Goal: Task Accomplishment & Management: Complete application form

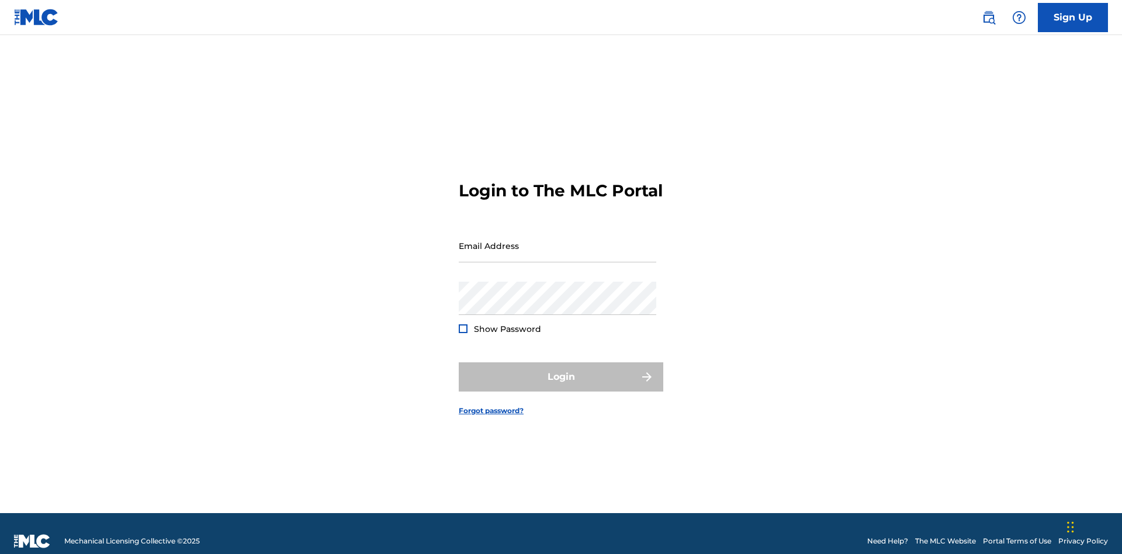
scroll to position [15, 0]
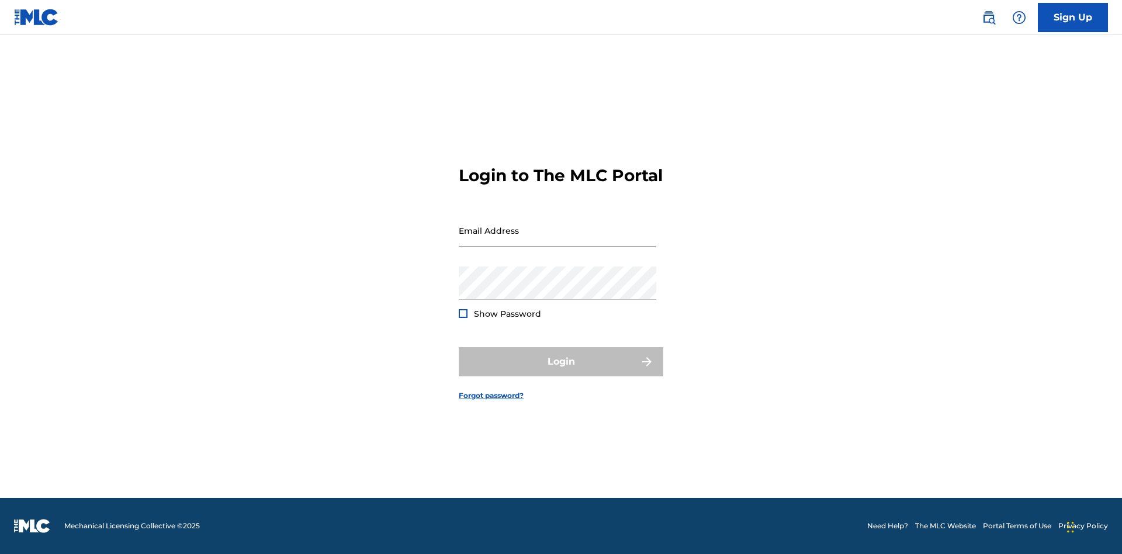
click at [557, 240] on input "Email Address" at bounding box center [558, 230] width 198 height 33
type input "[EMAIL_ADDRESS][DOMAIN_NAME]"
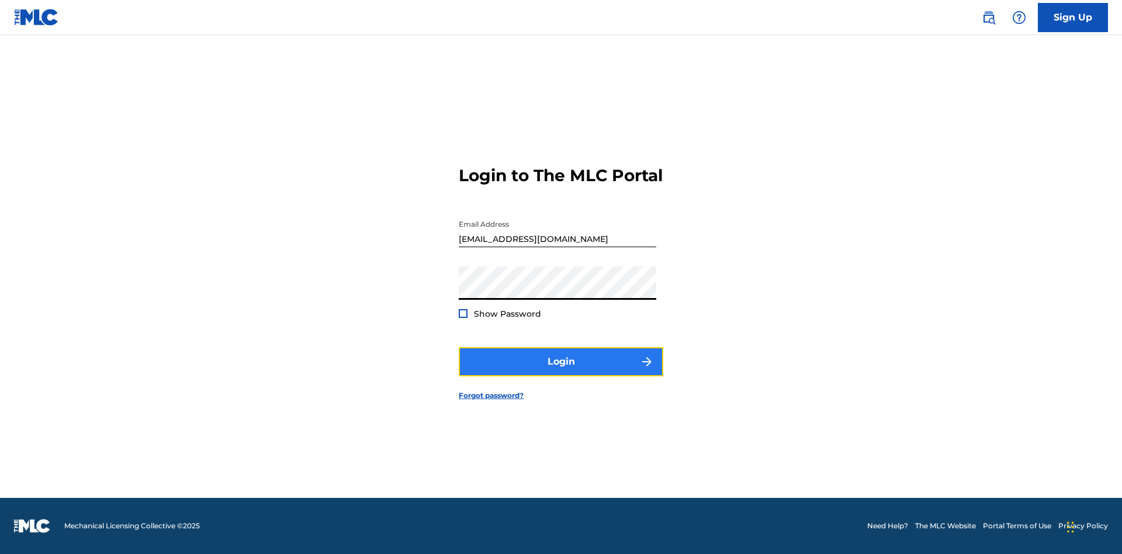
click at [561, 372] on button "Login" at bounding box center [561, 361] width 205 height 29
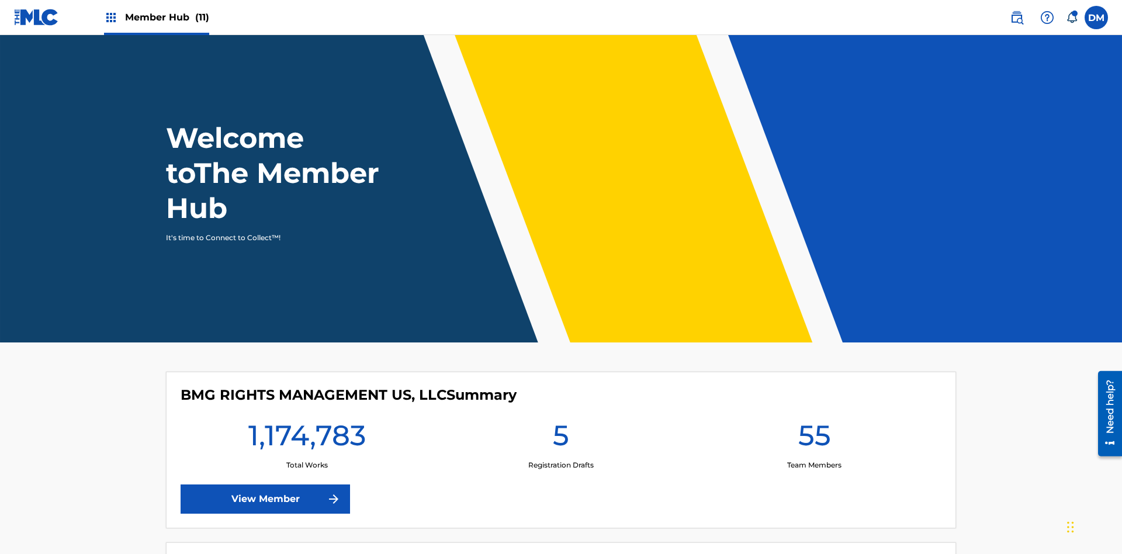
click at [167, 17] on span "Member Hub (11)" at bounding box center [167, 17] width 84 height 13
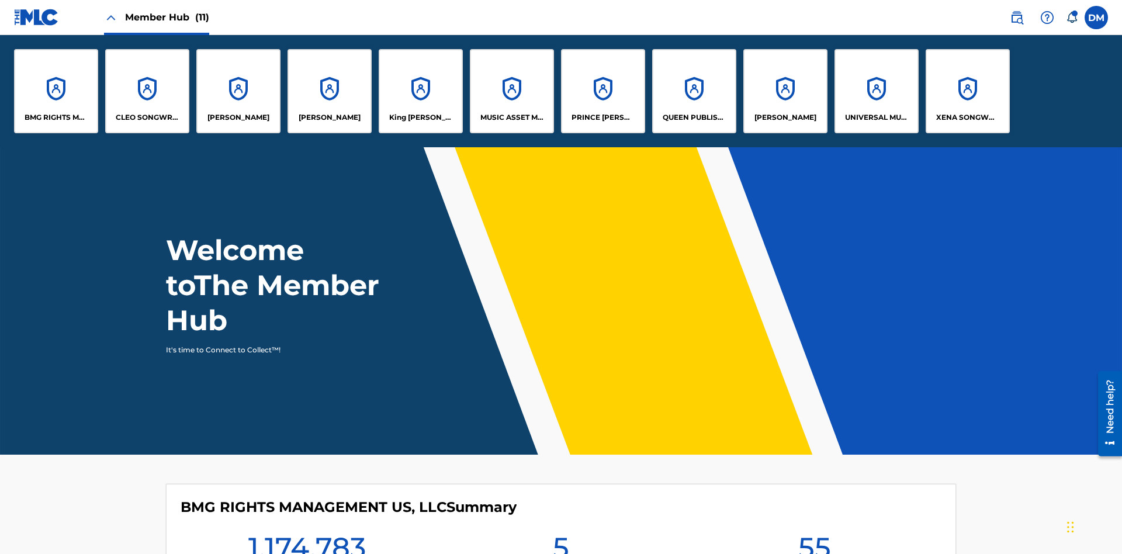
scroll to position [42, 0]
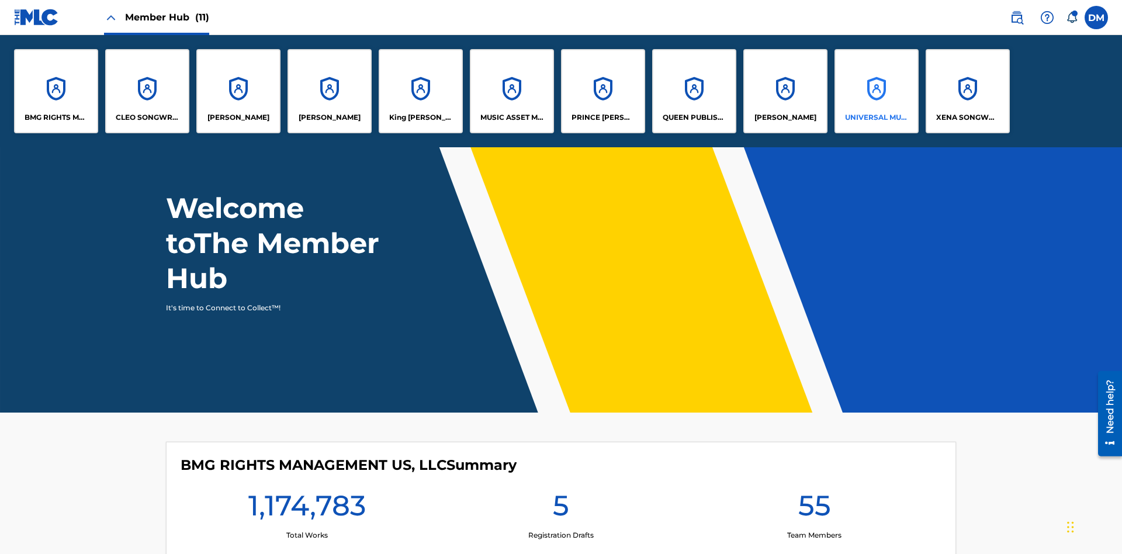
click at [876, 117] on p "UNIVERSAL MUSIC PUB GROUP" at bounding box center [877, 117] width 64 height 11
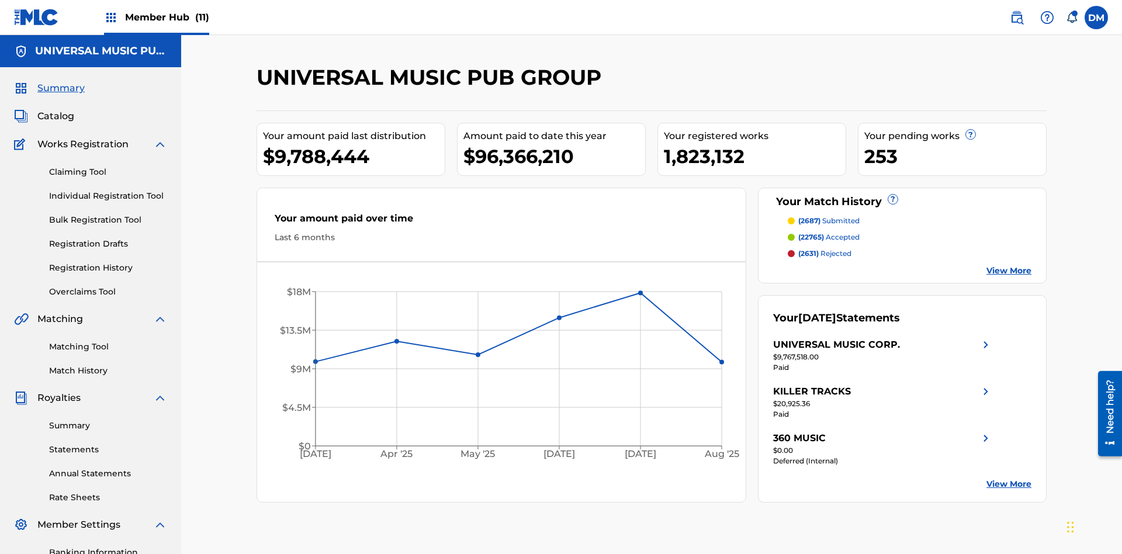
scroll to position [120, 0]
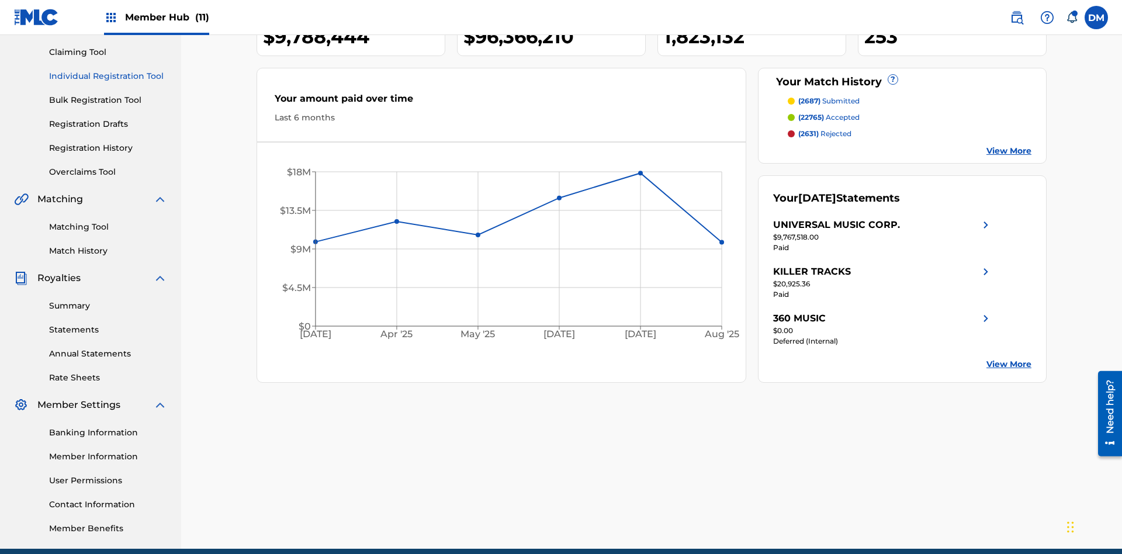
click at [108, 76] on link "Individual Registration Tool" at bounding box center [108, 76] width 118 height 12
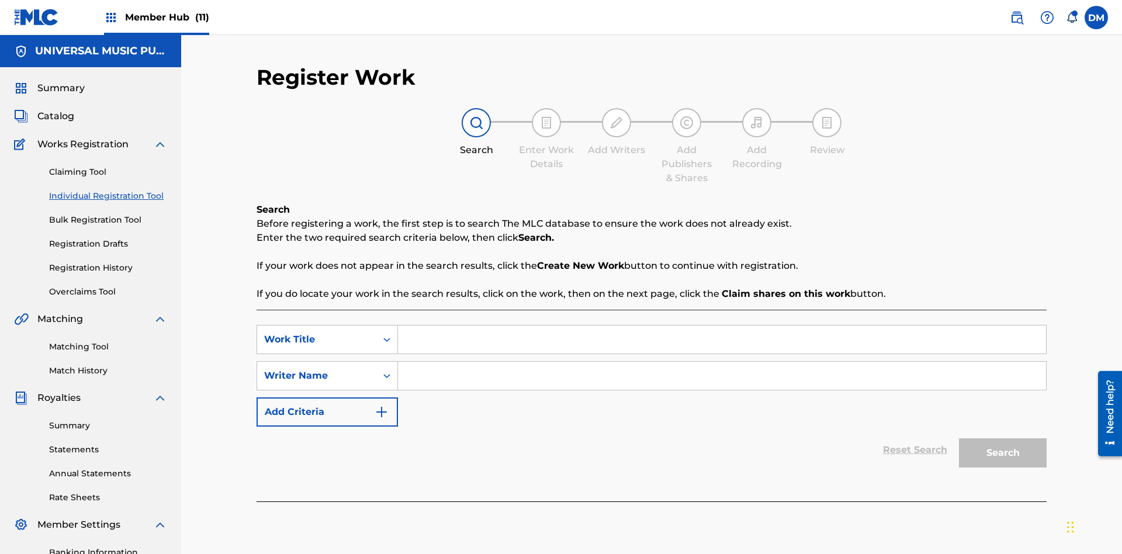
scroll to position [171, 0]
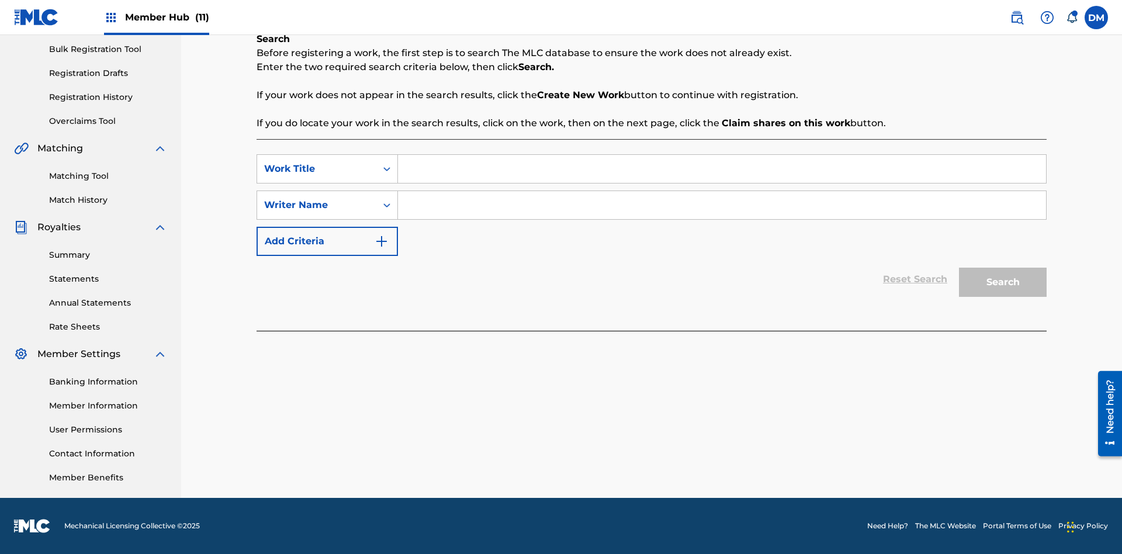
click at [722, 169] on input "Search Form" at bounding box center [722, 169] width 648 height 28
type input "Save At Recordings Page Prior To Adding Recordings"
click at [722, 205] on input "Search Form" at bounding box center [722, 205] width 648 height 28
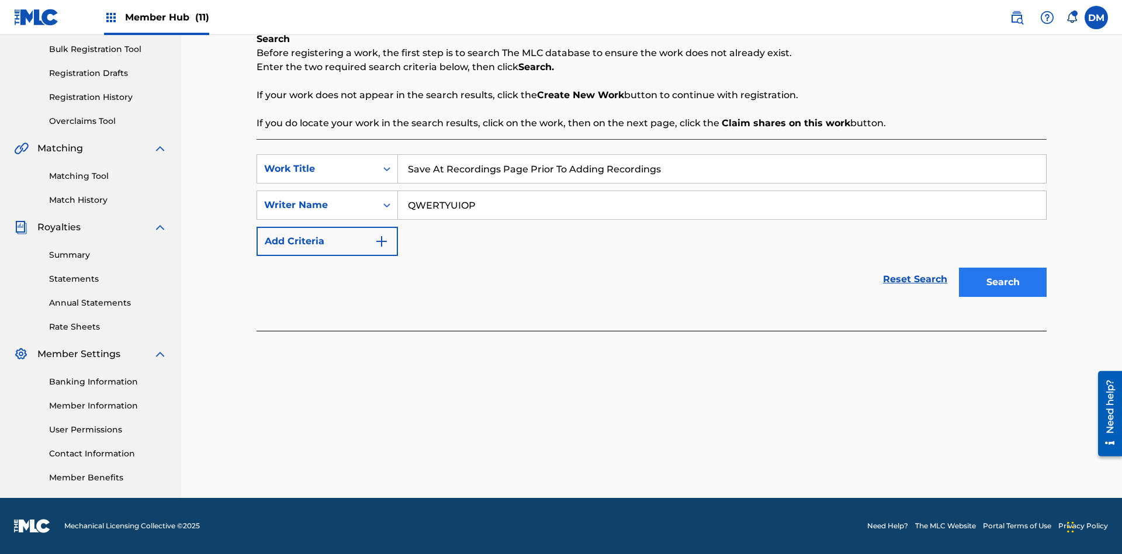
type input "QWERTYUIOP"
click at [1003, 282] on button "Search" at bounding box center [1003, 282] width 88 height 29
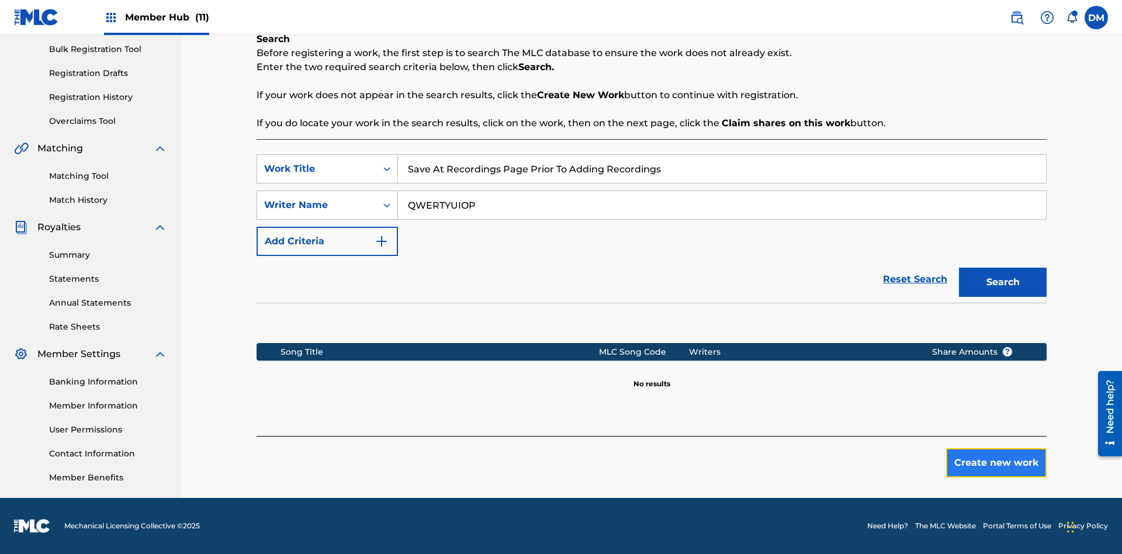
click at [996, 463] on button "Create new work" at bounding box center [996, 462] width 101 height 29
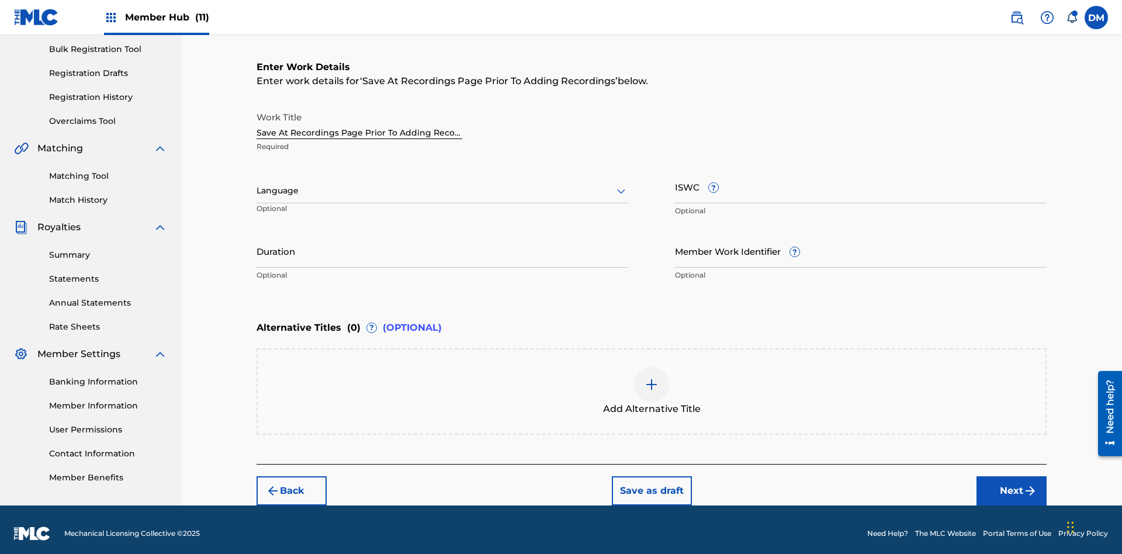
scroll to position [178, 0]
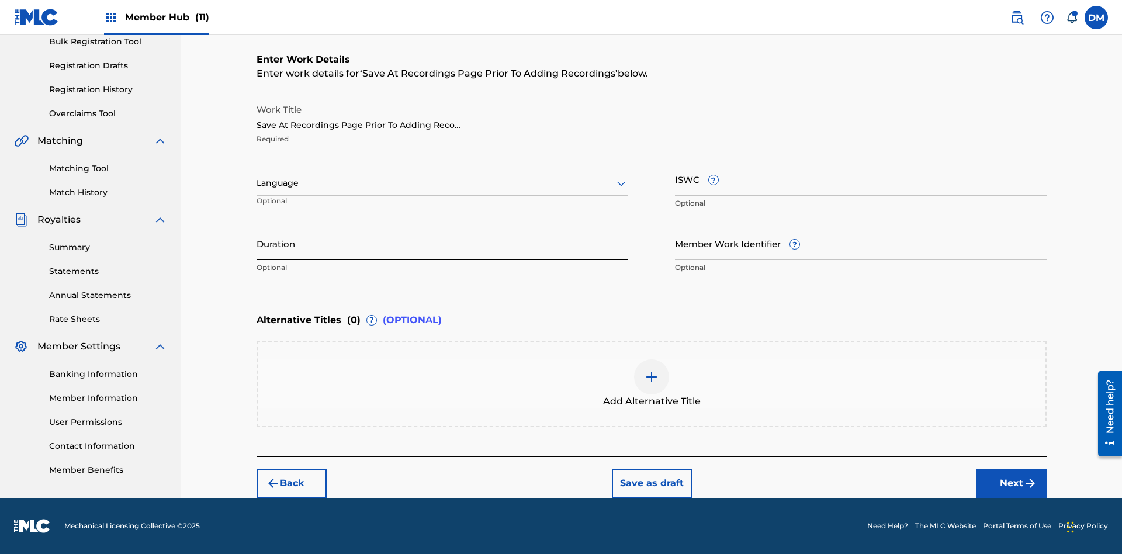
click at [442, 243] on input "Duration" at bounding box center [443, 243] width 372 height 33
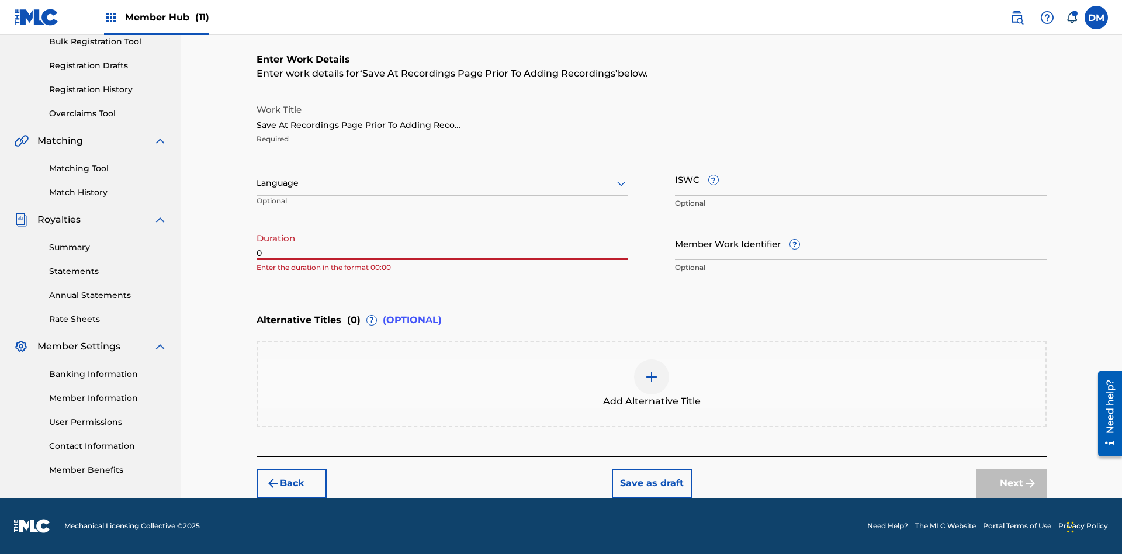
click at [442, 243] on input "0" at bounding box center [443, 243] width 372 height 33
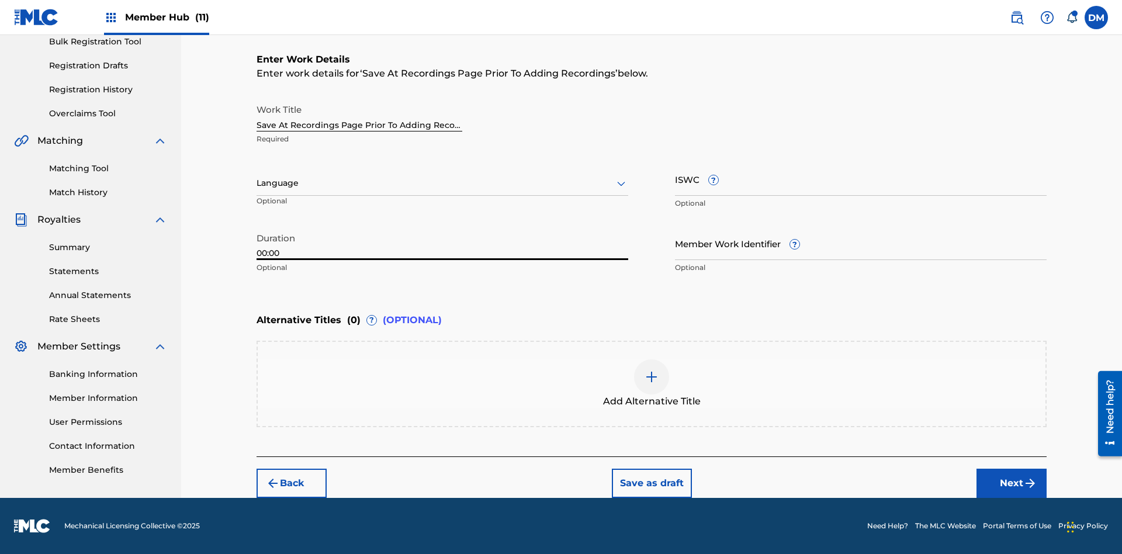
type input "00:00"
click at [621, 183] on icon at bounding box center [621, 183] width 14 height 14
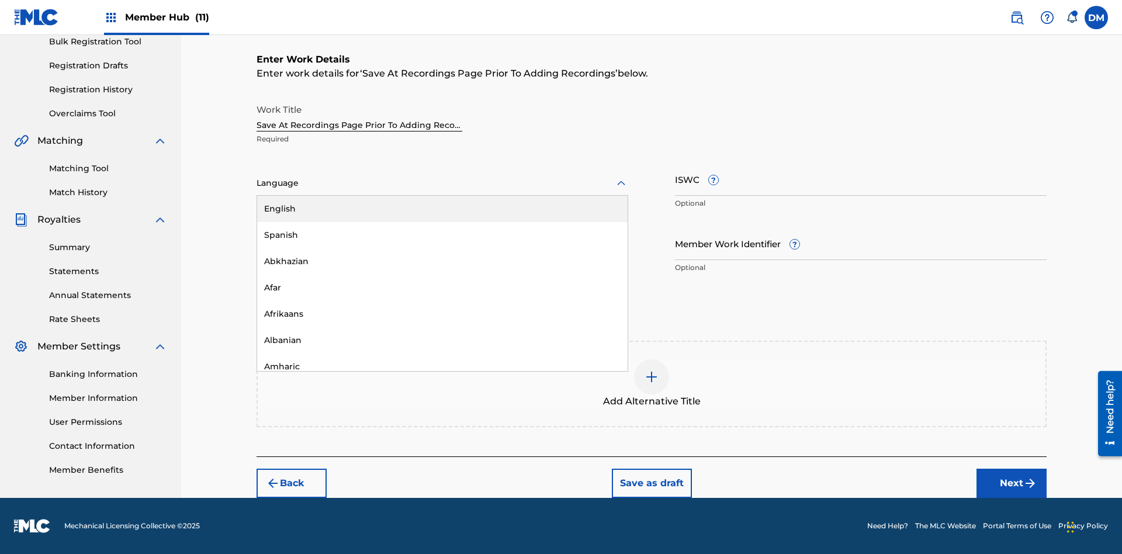
click at [442, 288] on div "Afar" at bounding box center [442, 288] width 370 height 26
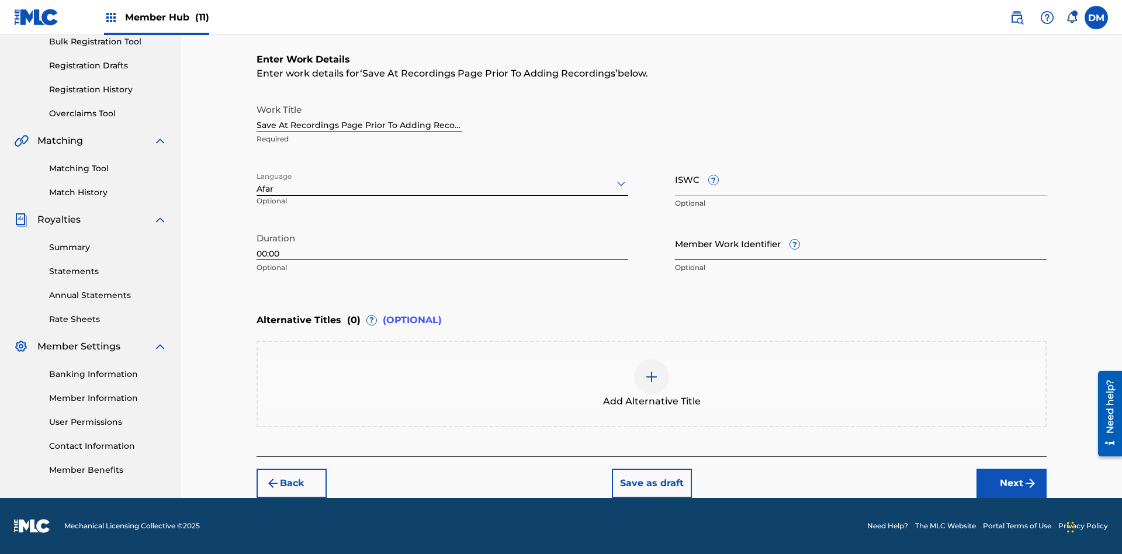
click at [861, 243] on input "Member Work Identifier ?" at bounding box center [861, 243] width 372 height 33
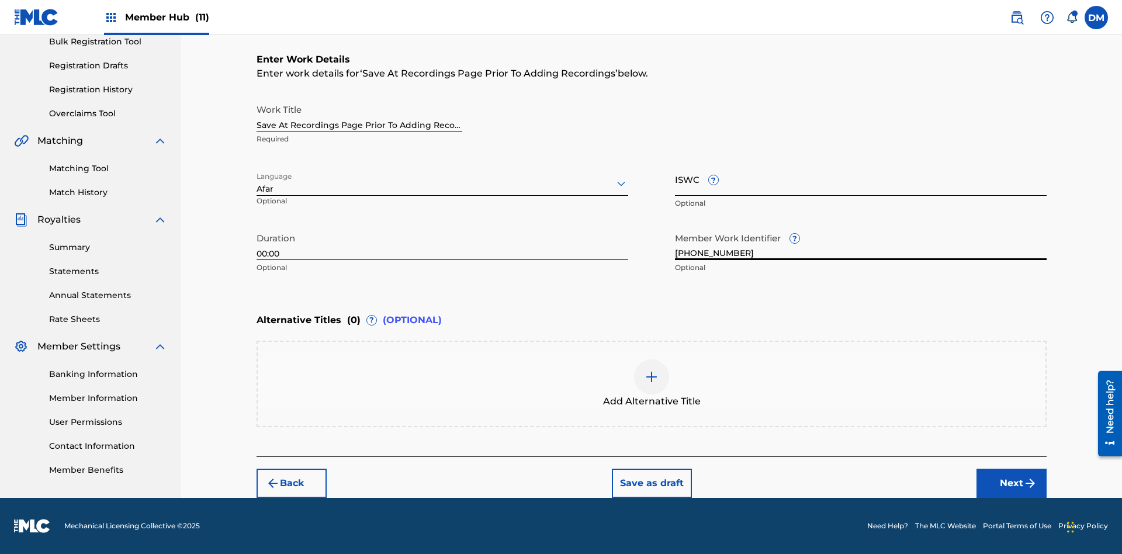
type input "2025.09.23.04"
click at [861, 179] on input "ISWC ?" at bounding box center [861, 178] width 372 height 33
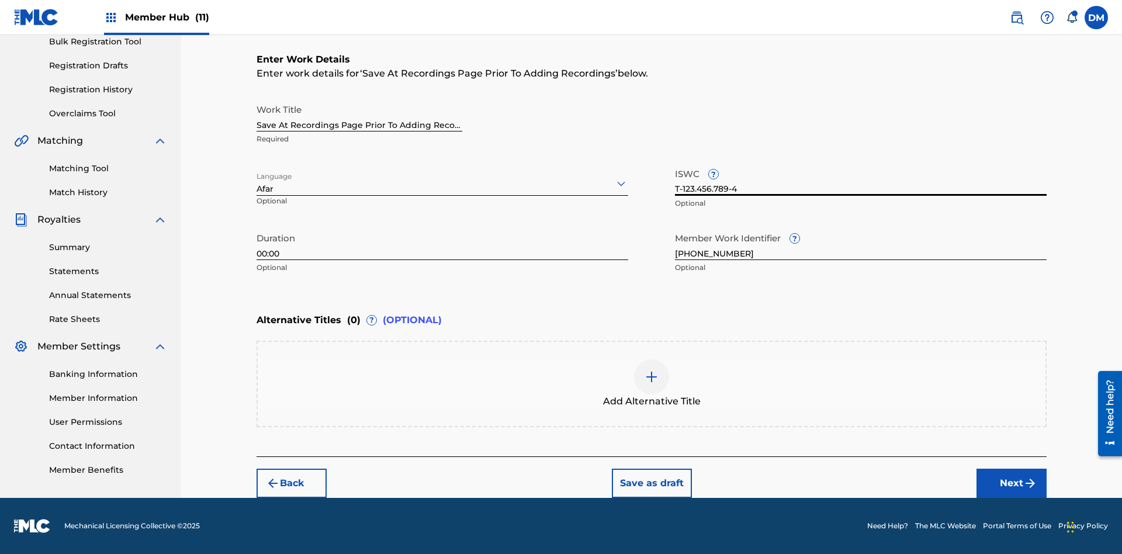
scroll to position [0, 0]
type input "T-123.456.789-4"
click at [652, 383] on img at bounding box center [652, 377] width 14 height 14
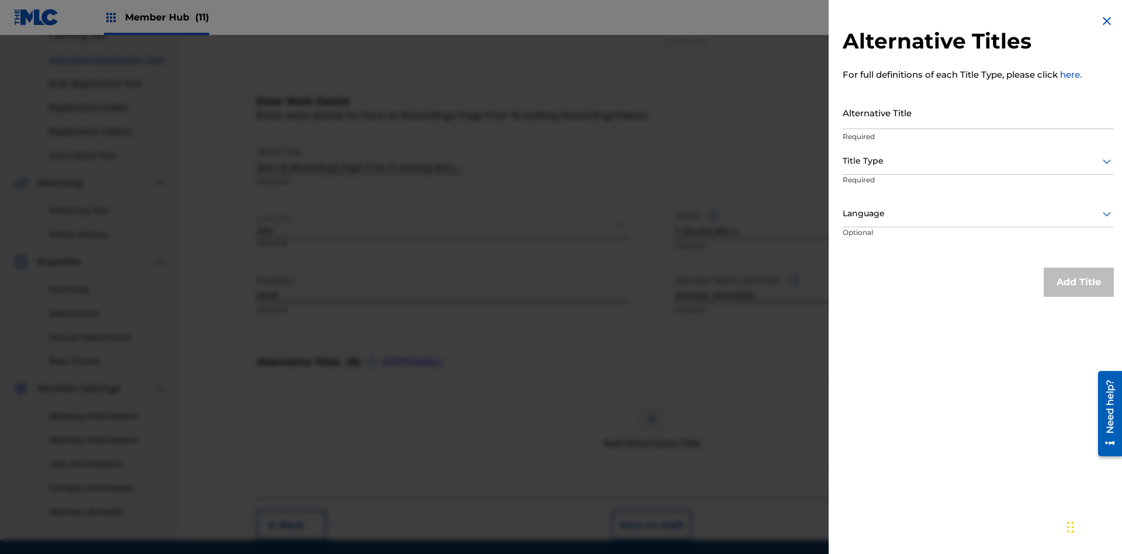
scroll to position [161, 0]
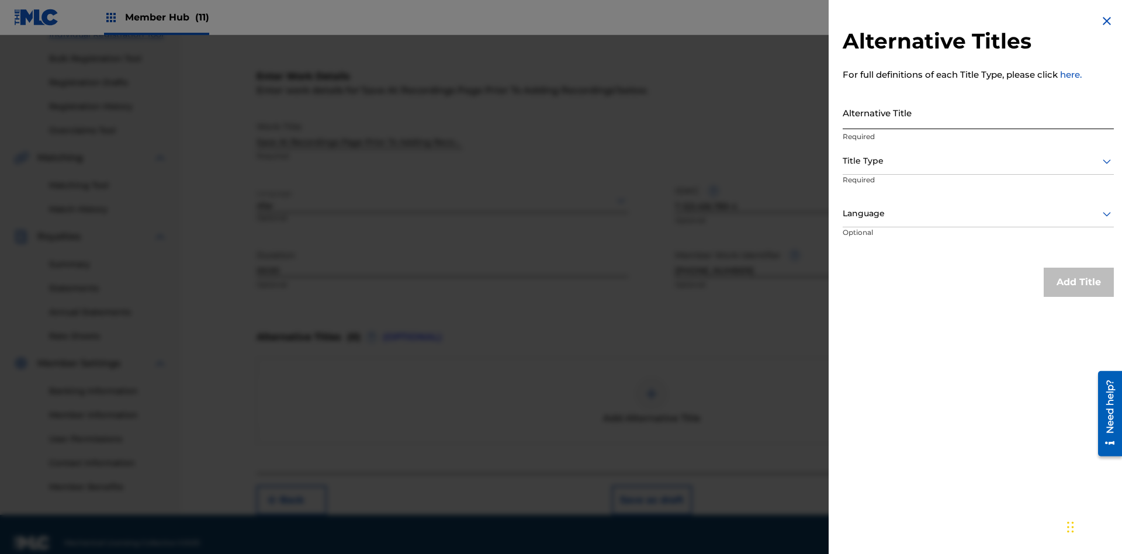
click at [978, 112] on input "Alternative Title" at bounding box center [978, 112] width 271 height 33
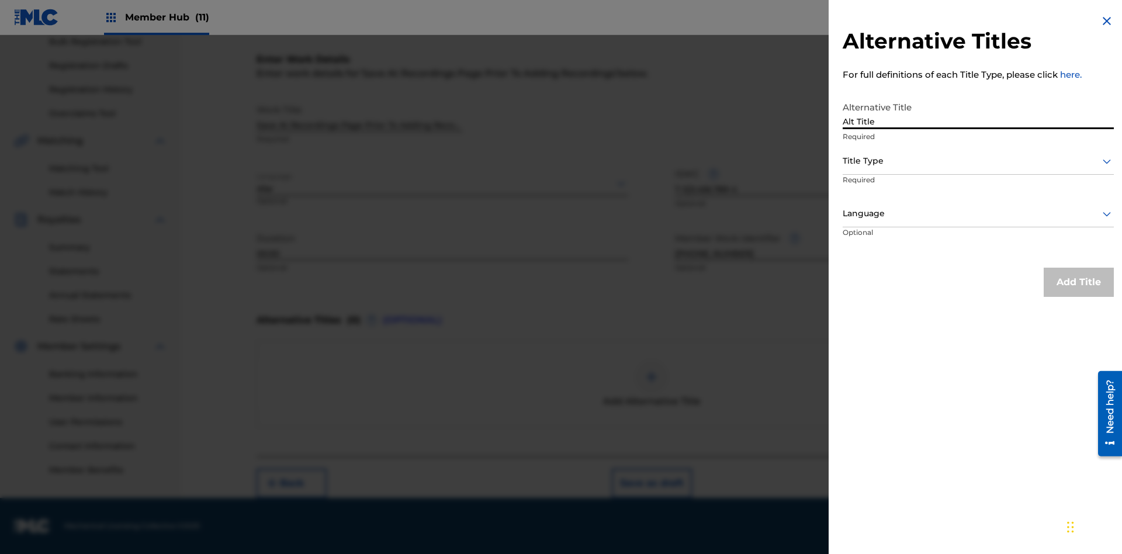
type input "Alt Title"
click at [978, 161] on div at bounding box center [978, 161] width 271 height 15
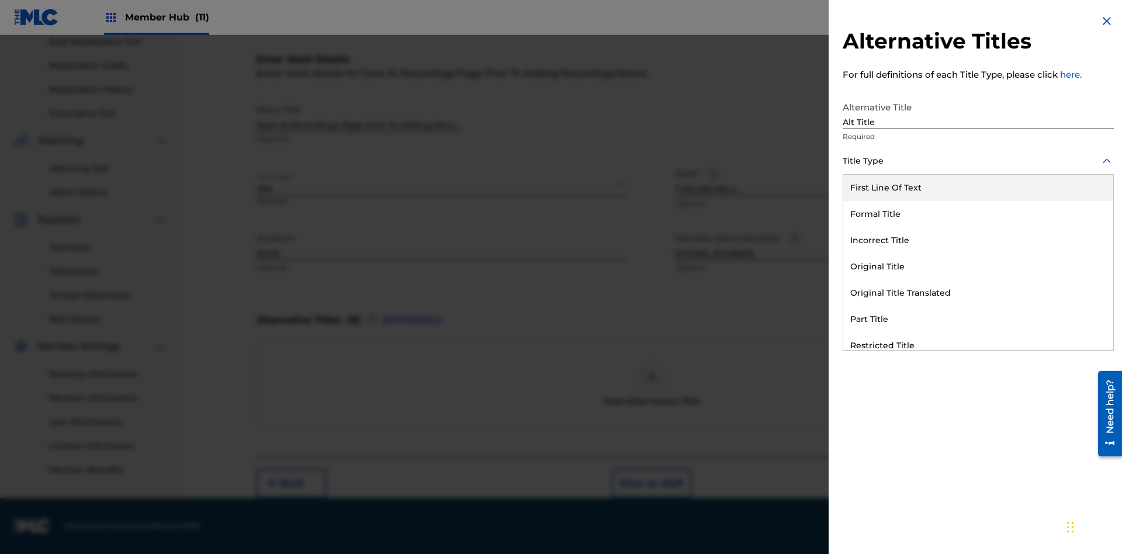
click at [978, 266] on div "Original Title" at bounding box center [978, 267] width 270 height 26
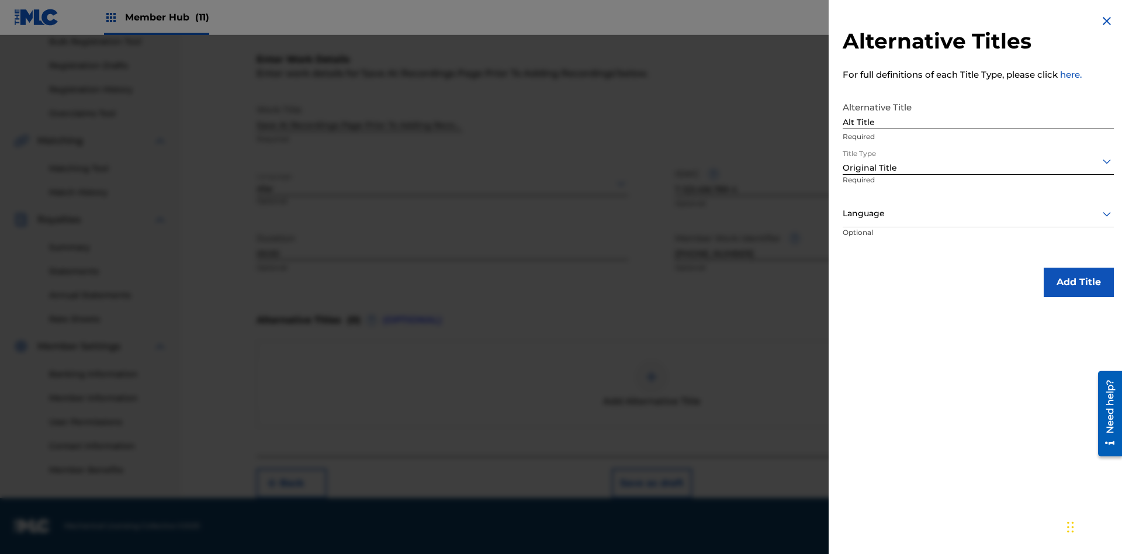
click at [978, 213] on div at bounding box center [978, 213] width 271 height 15
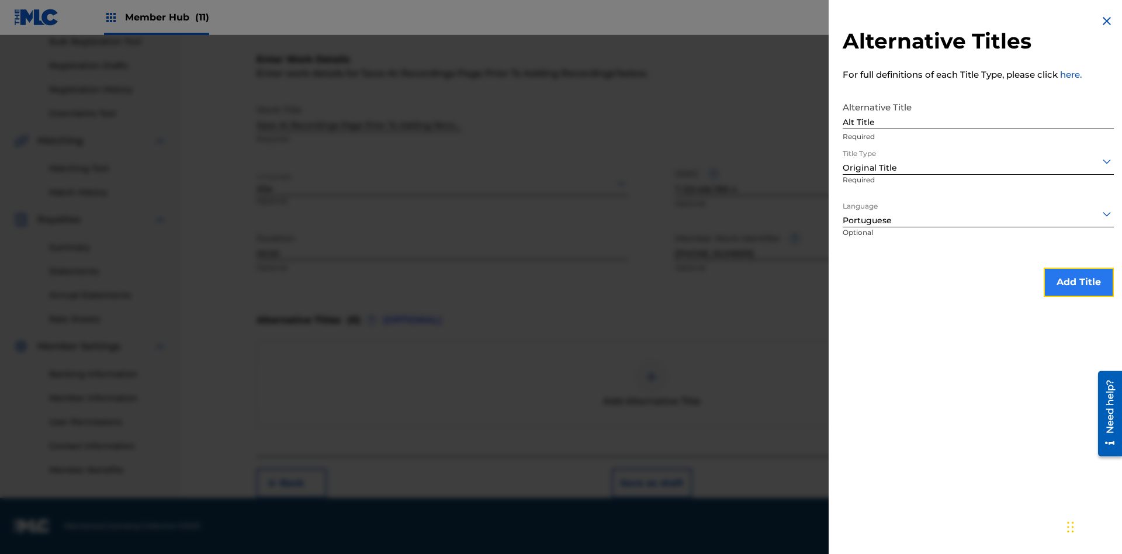
click at [1079, 282] on button "Add Title" at bounding box center [1079, 282] width 70 height 29
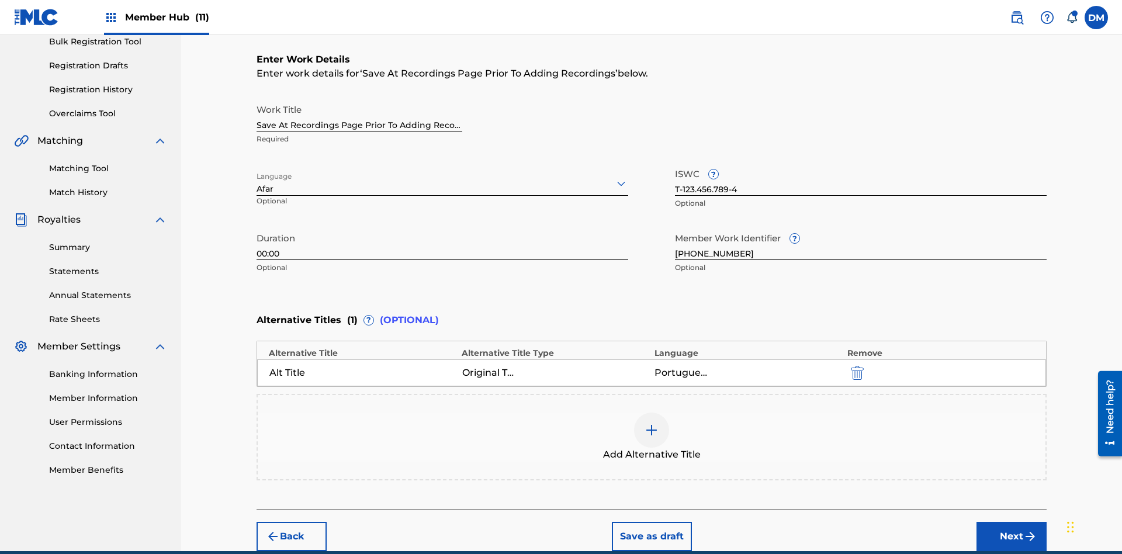
scroll to position [231, 0]
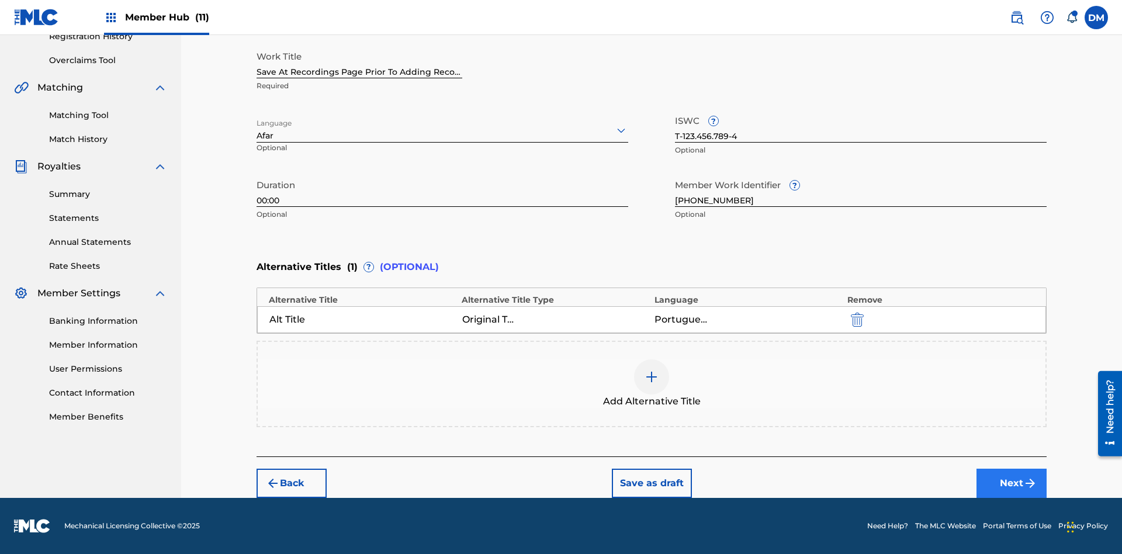
click at [1012, 483] on button "Next" at bounding box center [1011, 483] width 70 height 29
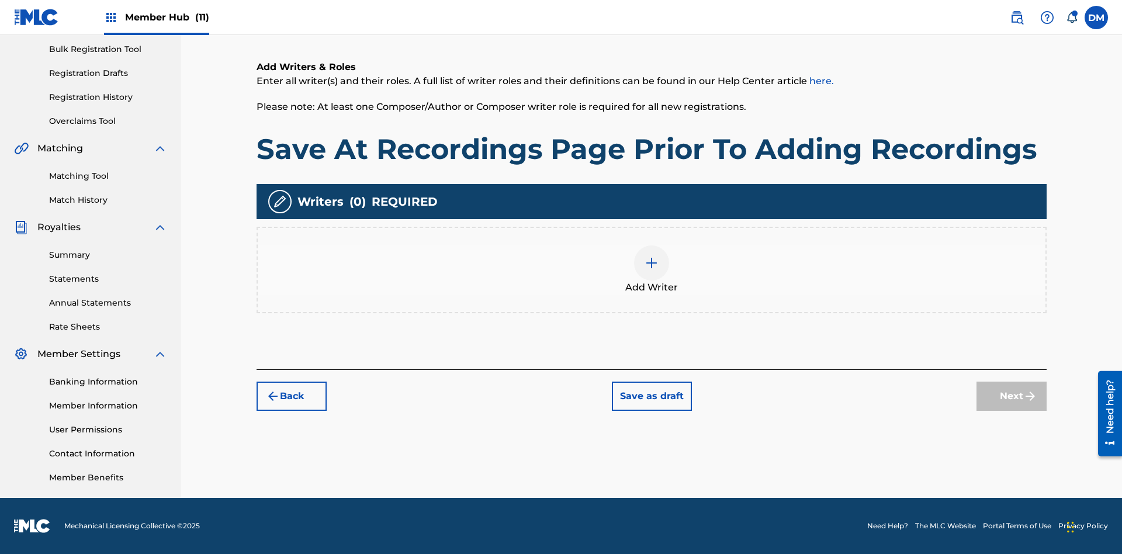
click at [652, 269] on img at bounding box center [652, 263] width 14 height 14
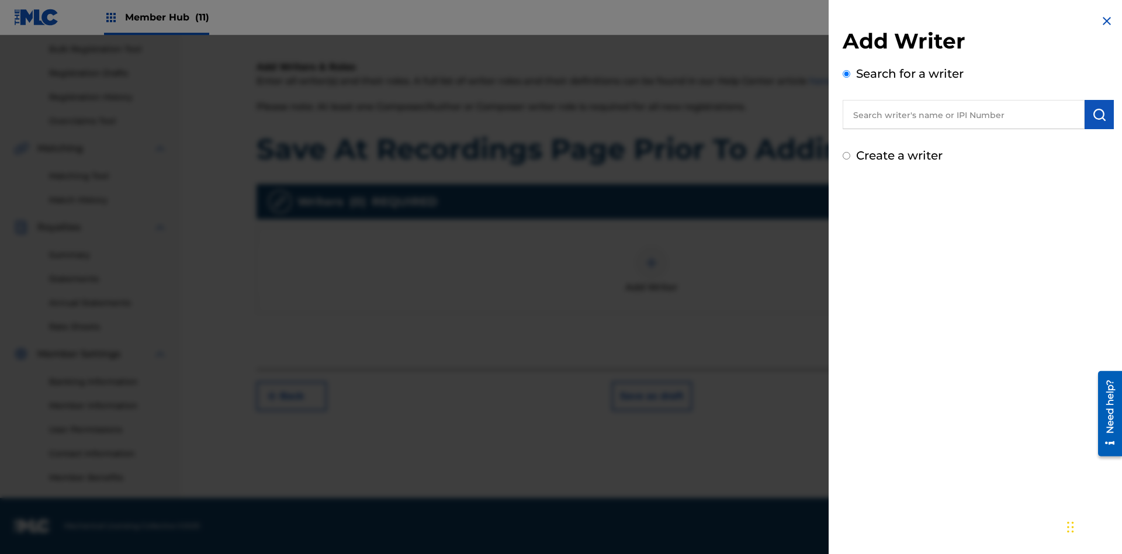
click at [964, 115] on input "text" at bounding box center [964, 114] width 242 height 29
type input "MARK STEVEN BERKOWITZ"
click at [1099, 115] on img "submit" at bounding box center [1099, 115] width 14 height 14
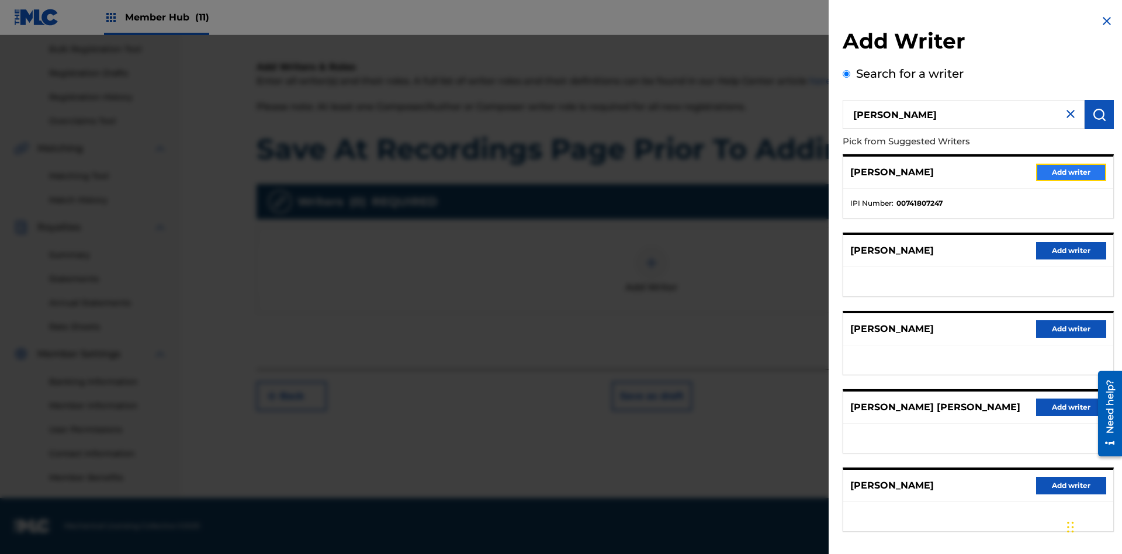
click at [1071, 172] on button "Add writer" at bounding box center [1071, 173] width 70 height 18
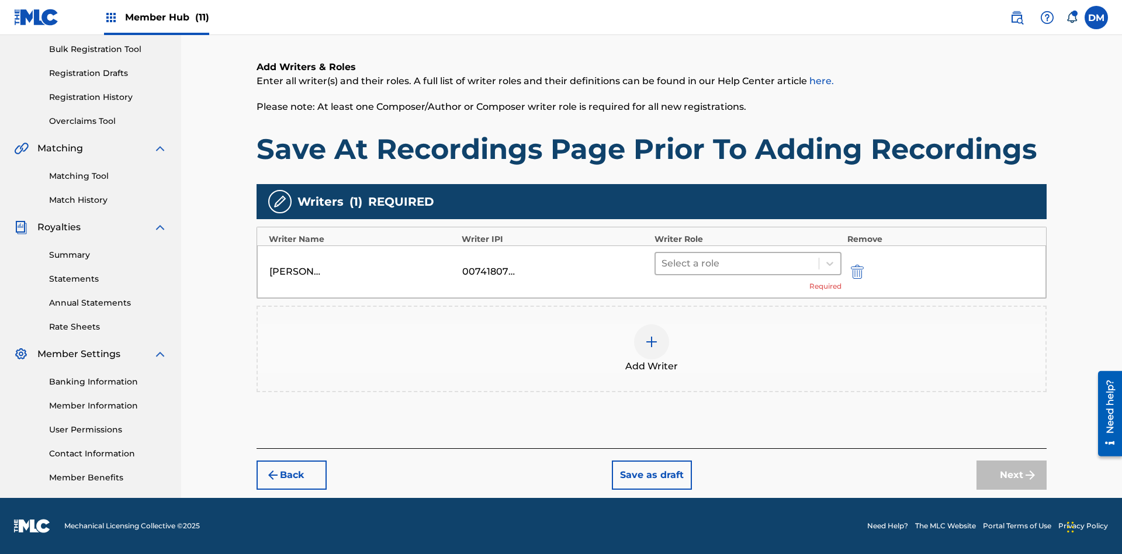
click at [663, 263] on input "text" at bounding box center [663, 264] width 2 height 14
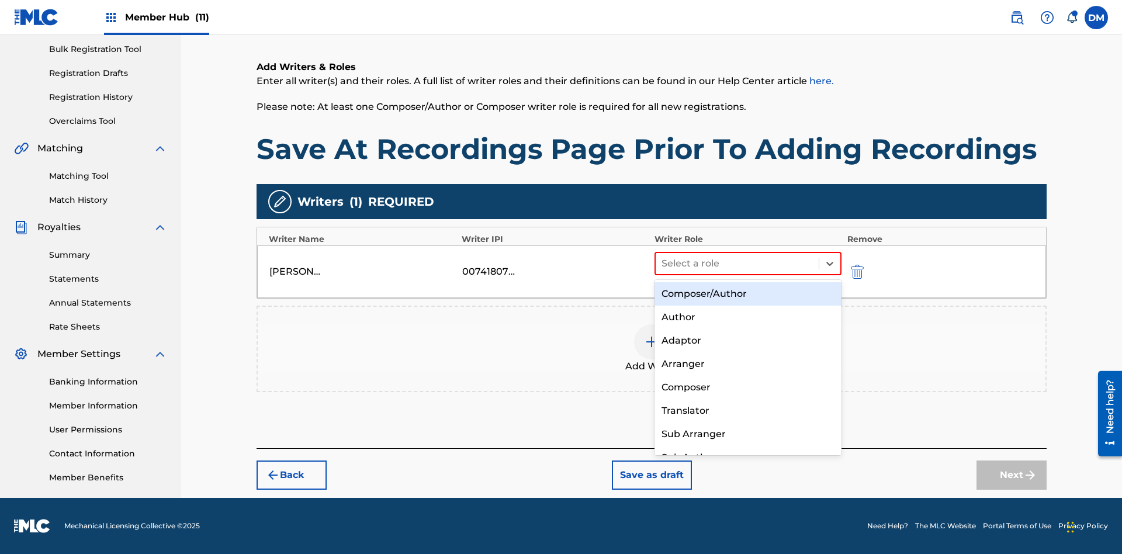
click at [747, 387] on div "Composer" at bounding box center [747, 387] width 187 height 23
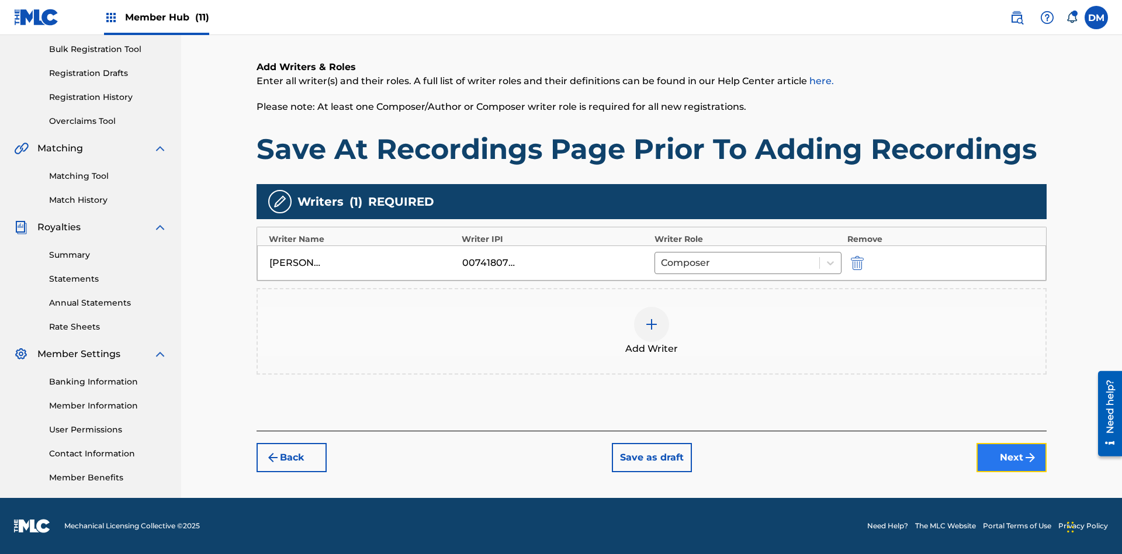
click at [1012, 458] on button "Next" at bounding box center [1011, 457] width 70 height 29
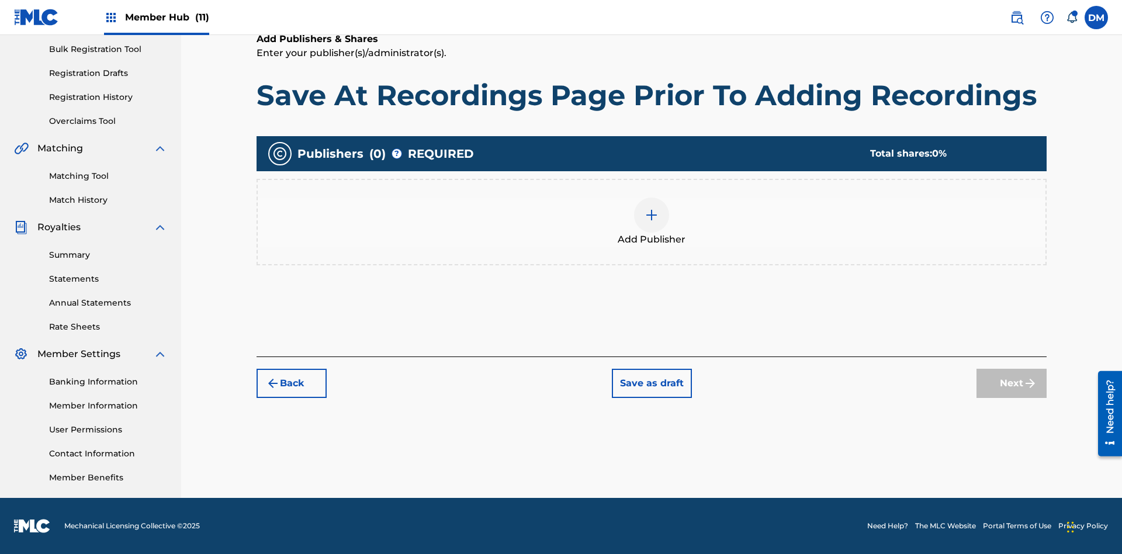
click at [652, 214] on img at bounding box center [652, 215] width 14 height 14
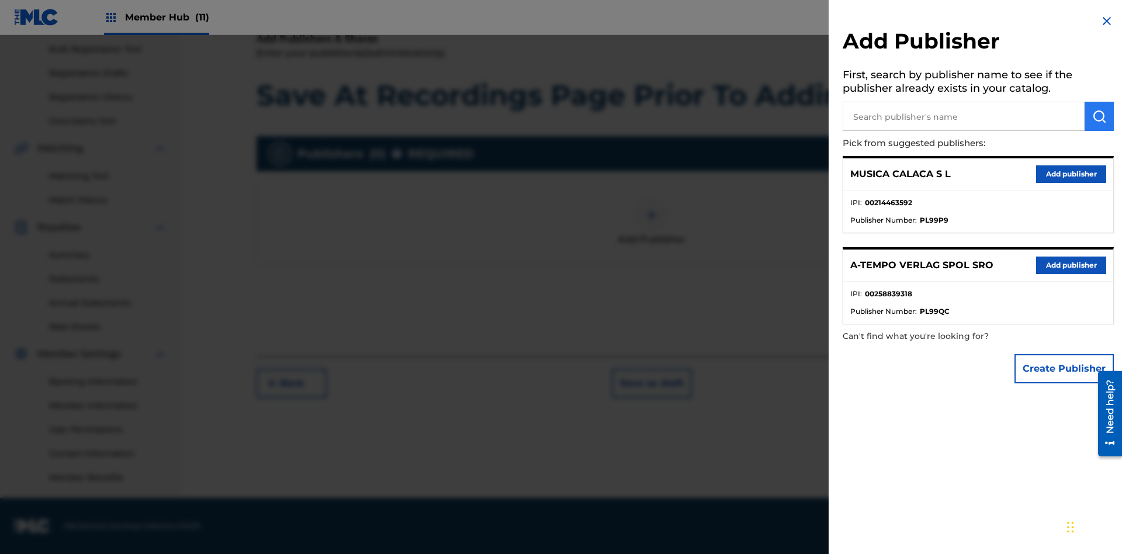
click at [964, 116] on input "text" at bounding box center [964, 116] width 242 height 29
type input "Test2025.09.23.04.38.04"
click at [1099, 116] on img "submit" at bounding box center [1099, 116] width 14 height 14
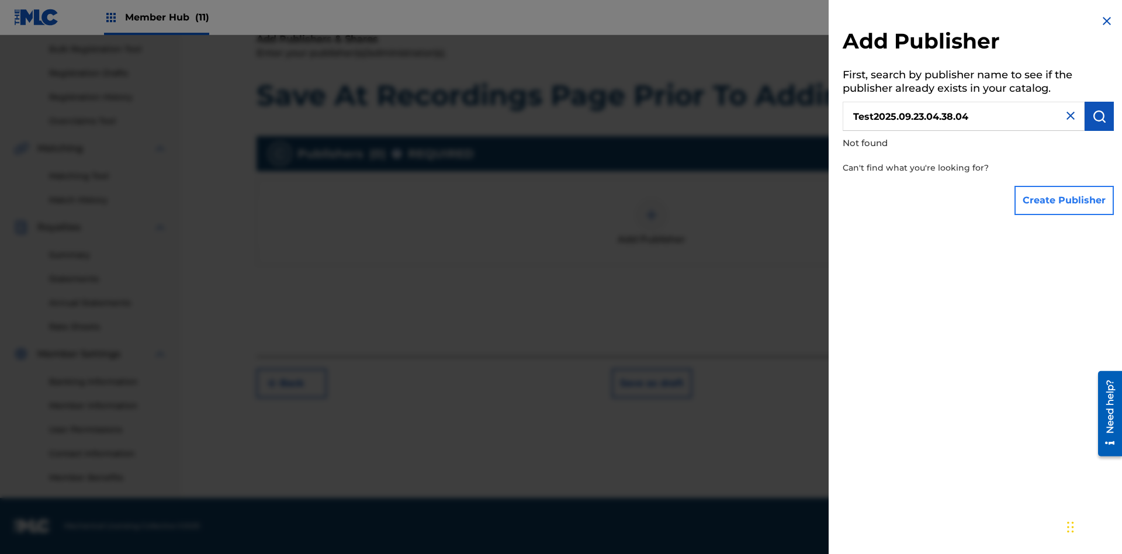
click at [1065, 200] on button "Create Publisher" at bounding box center [1063, 200] width 99 height 29
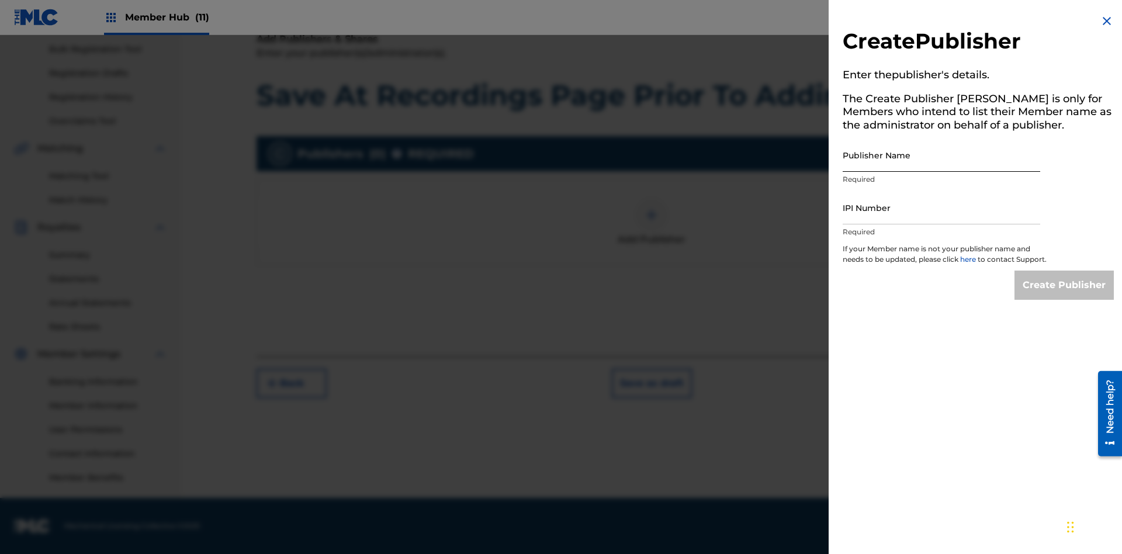
click at [941, 155] on input "Publisher Name" at bounding box center [942, 154] width 198 height 33
type input "Test2025.09.23.04.38.10"
click at [941, 207] on input "IPI Number" at bounding box center [942, 207] width 198 height 33
type input "00595839777"
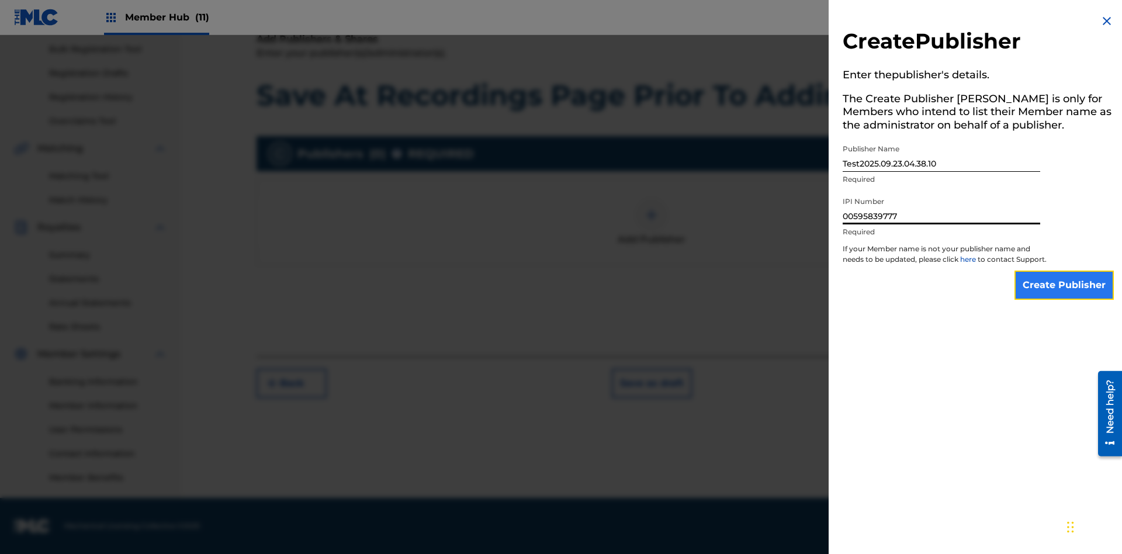
click at [1065, 296] on input "Create Publisher" at bounding box center [1063, 285] width 99 height 29
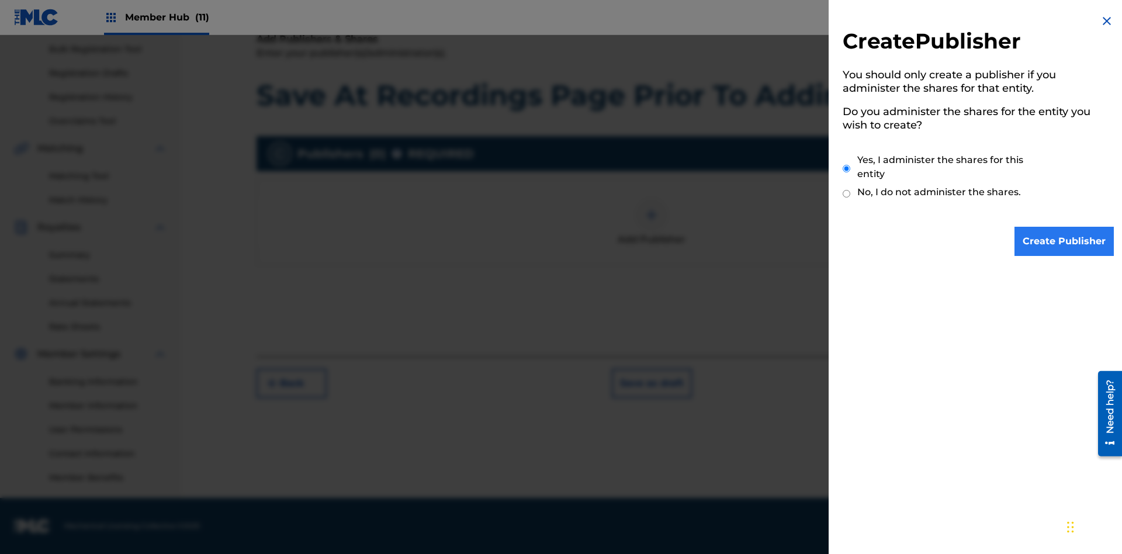
click at [847, 168] on input "Yes, I administer the shares for this entity" at bounding box center [847, 168] width 8 height 25
click at [1065, 241] on input "Create Publisher" at bounding box center [1063, 241] width 99 height 29
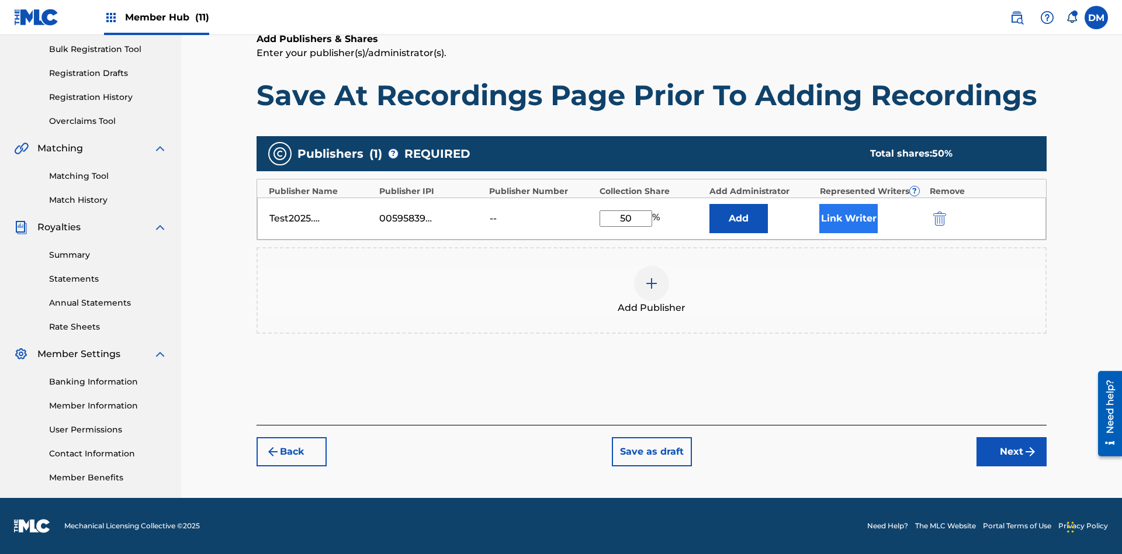
type input "50"
click at [848, 218] on button "Link Writer" at bounding box center [848, 218] width 58 height 29
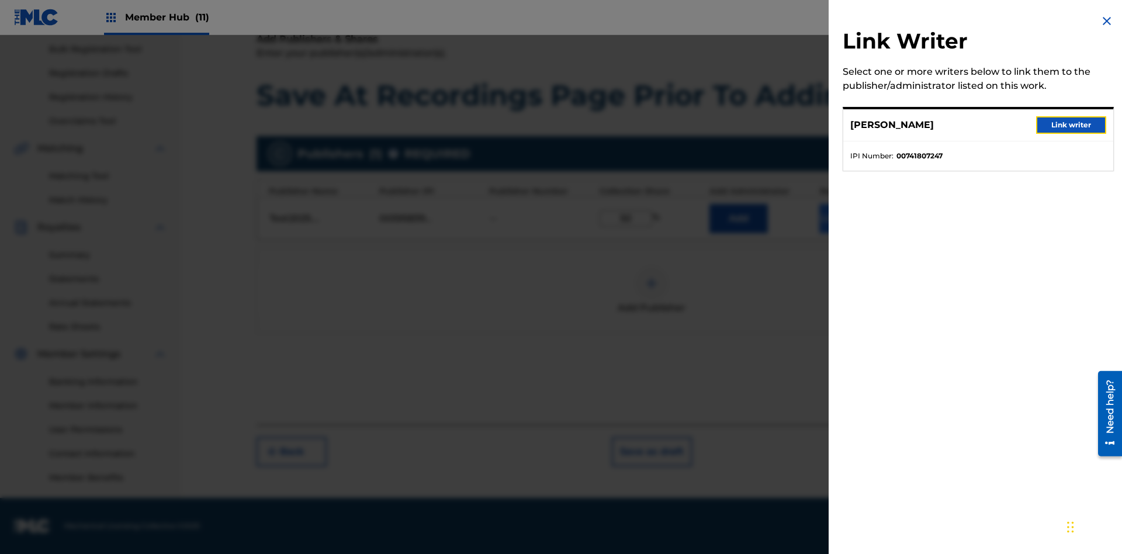
click at [1071, 125] on button "Link writer" at bounding box center [1071, 125] width 70 height 18
click at [848, 233] on button "Link Writer" at bounding box center [848, 218] width 58 height 29
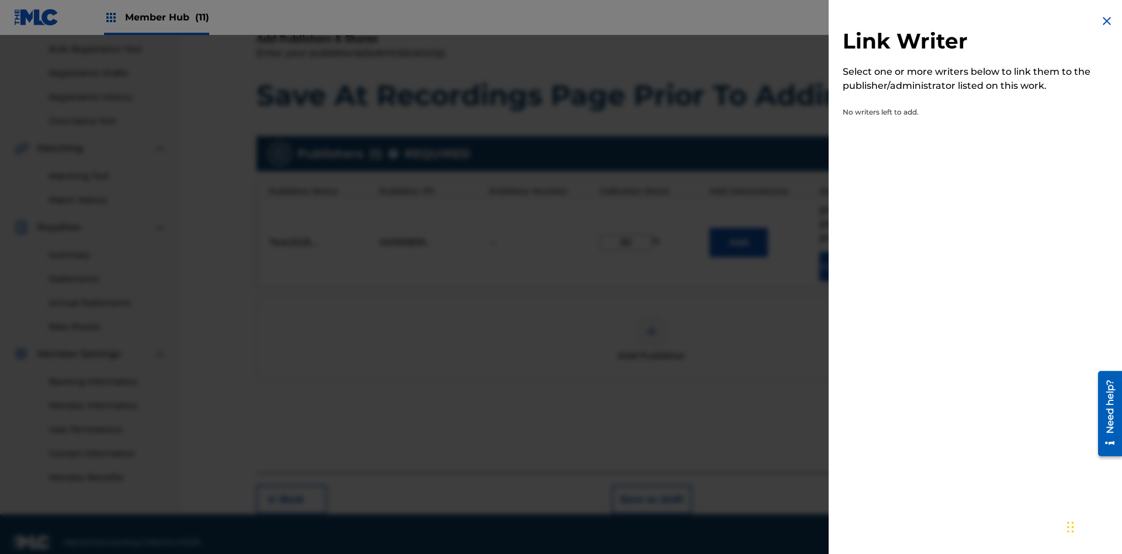
click at [1107, 21] on img at bounding box center [1107, 21] width 14 height 14
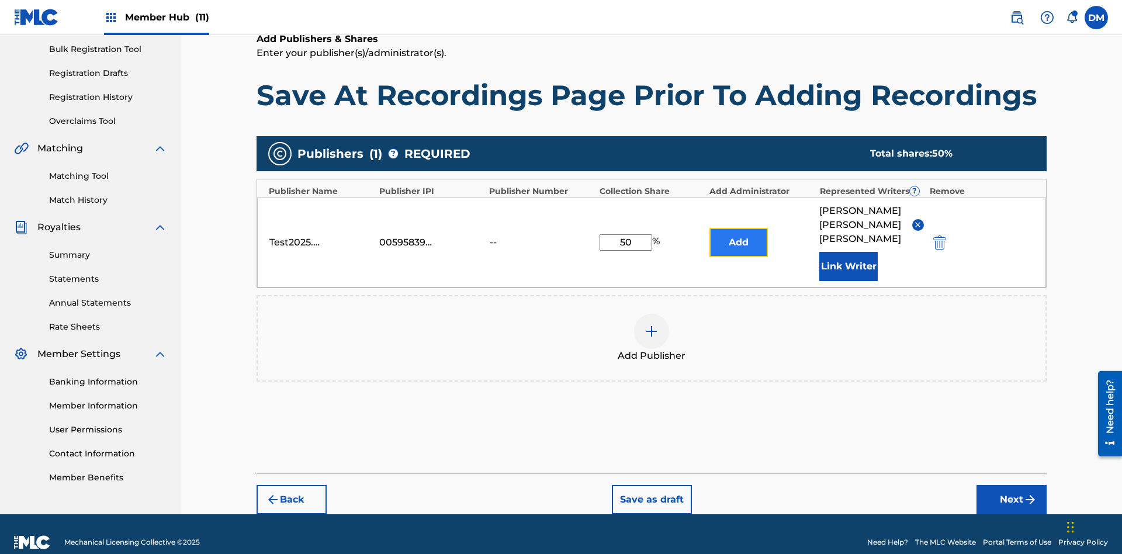
click at [739, 233] on button "Add" at bounding box center [738, 242] width 58 height 29
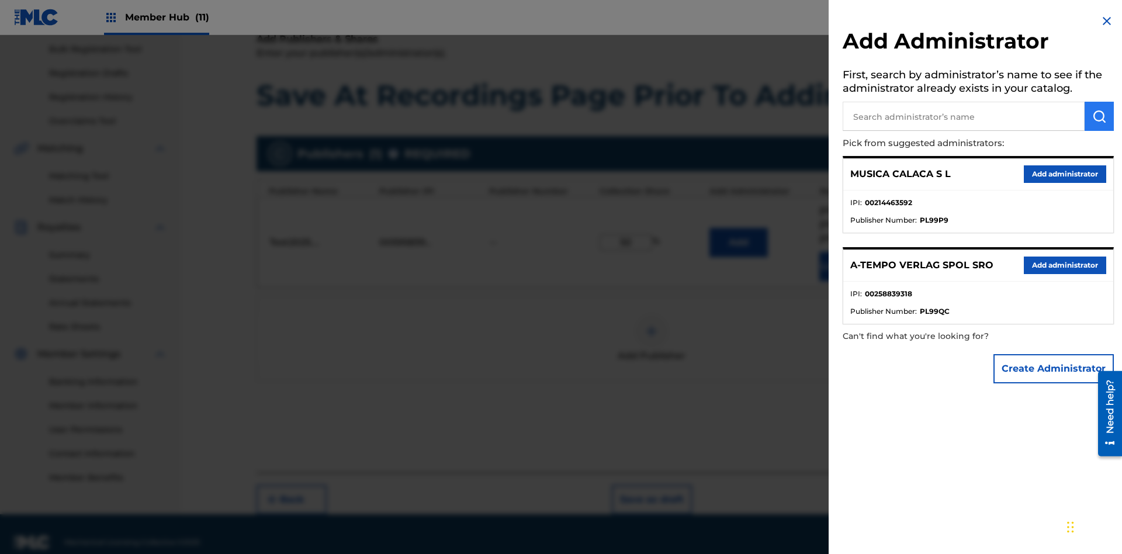
click at [964, 116] on input "text" at bounding box center [964, 116] width 242 height 29
type input "Test2025.09.23.04.38.40"
click at [1099, 116] on img "submit" at bounding box center [1099, 116] width 14 height 14
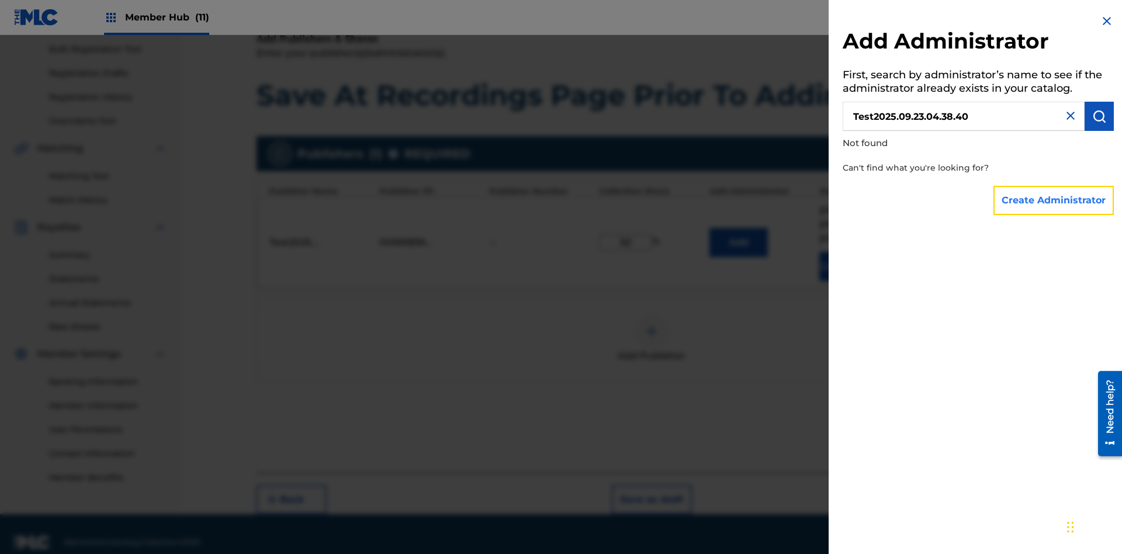
click at [1054, 200] on button "Create Administrator" at bounding box center [1053, 200] width 120 height 29
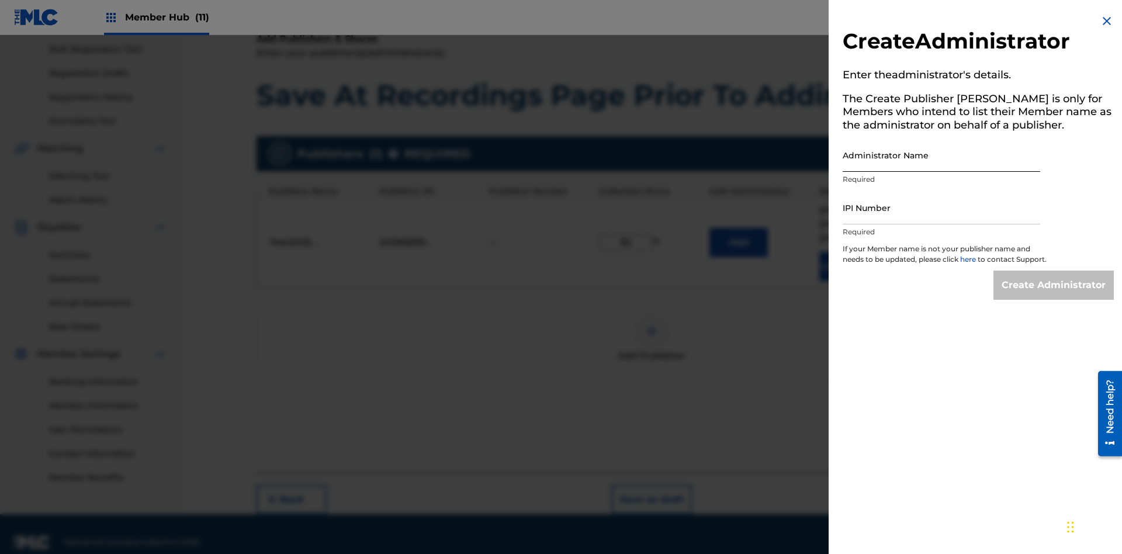
click at [941, 155] on input "Administrator Name" at bounding box center [942, 154] width 198 height 33
type input "Test2025.09.23.04.38.47"
click at [941, 207] on input "IPI Number" at bounding box center [942, 207] width 198 height 33
type input "00595839777"
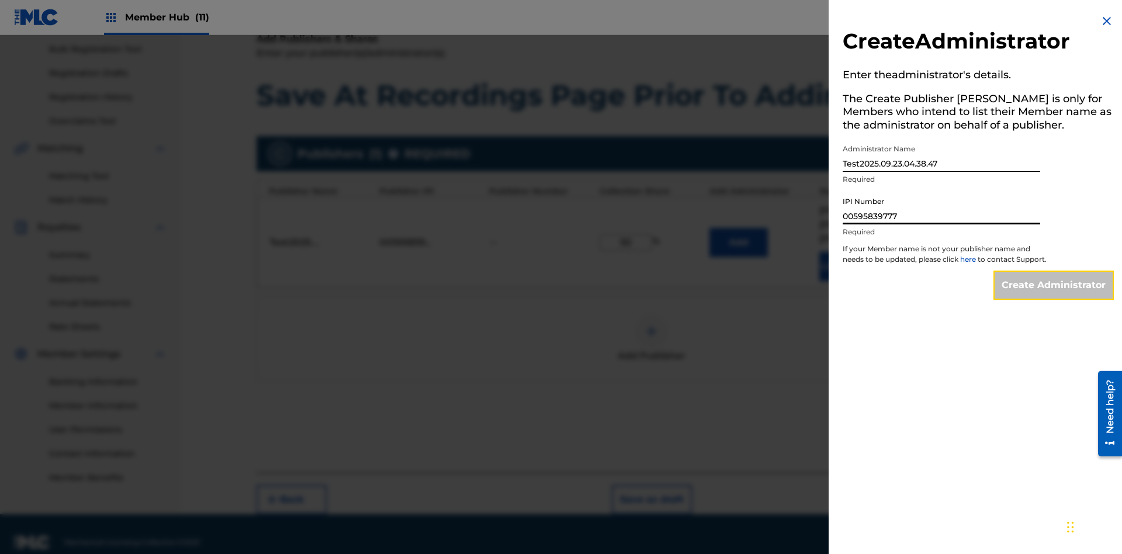
click at [1054, 296] on input "Create Administrator" at bounding box center [1053, 285] width 120 height 29
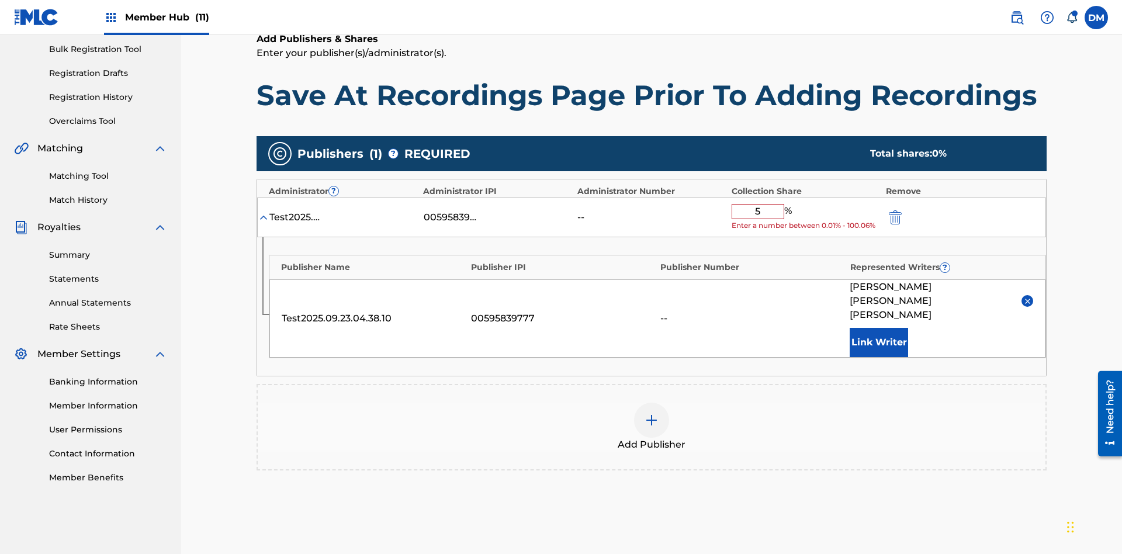
type input "50"
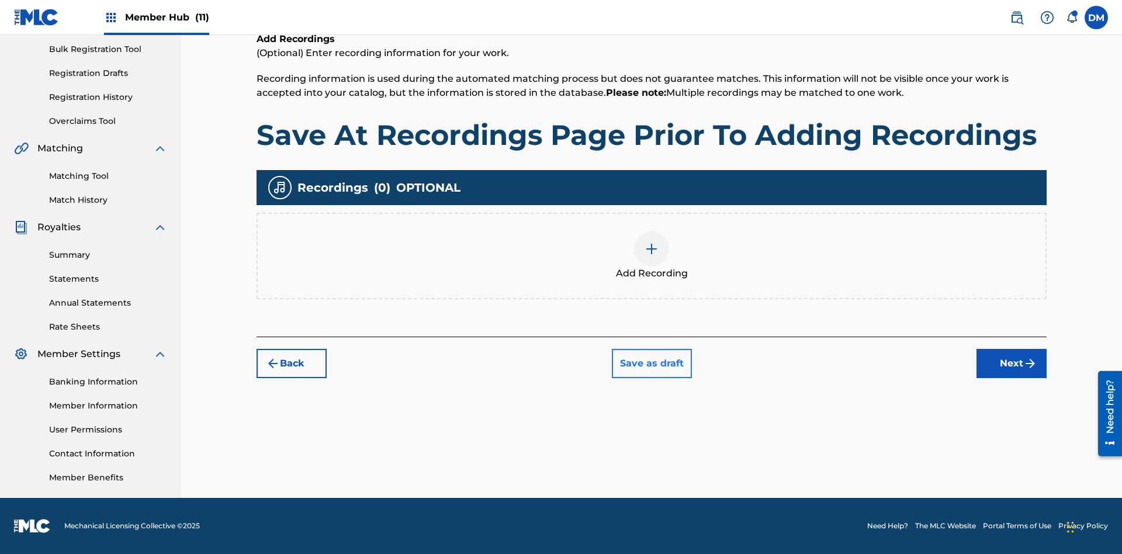
click at [651, 363] on button "Save as draft" at bounding box center [652, 363] width 80 height 29
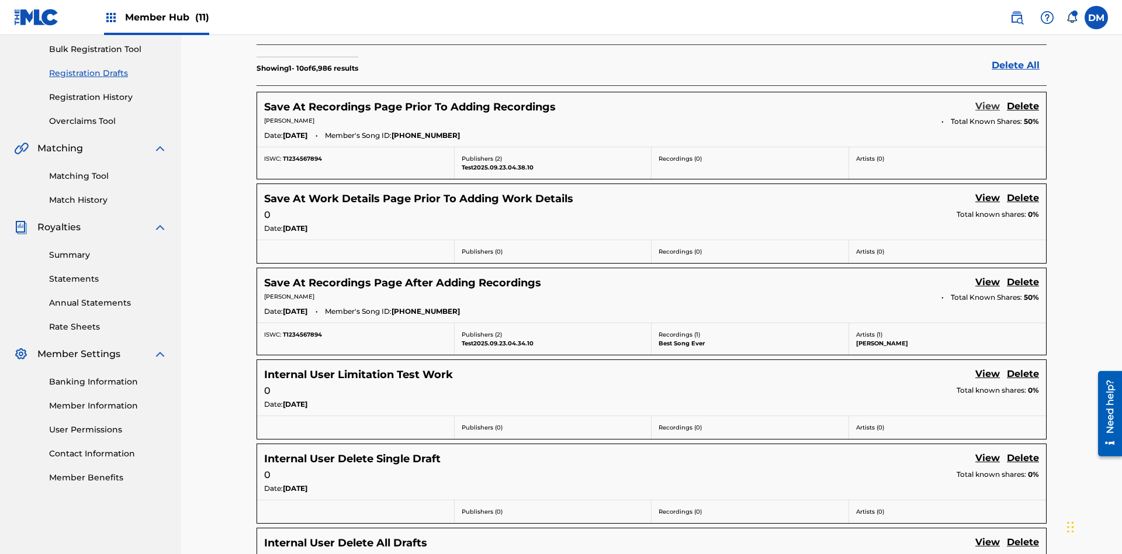
click at [988, 99] on link "View" at bounding box center [987, 107] width 25 height 16
